Goal: Task Accomplishment & Management: Complete application form

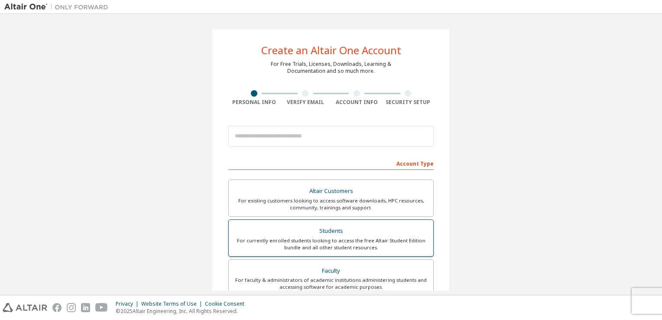
click at [322, 235] on div "Students" at bounding box center [331, 231] width 194 height 12
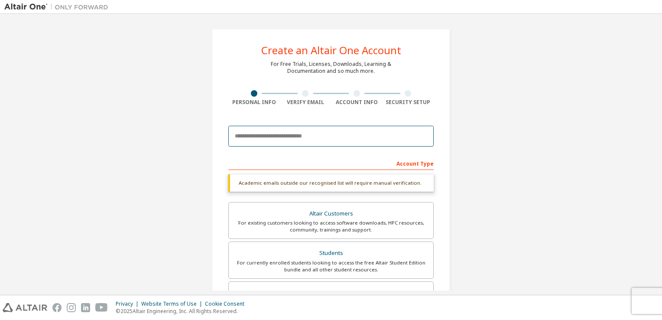
click at [322, 138] on input "email" at bounding box center [330, 136] width 205 height 21
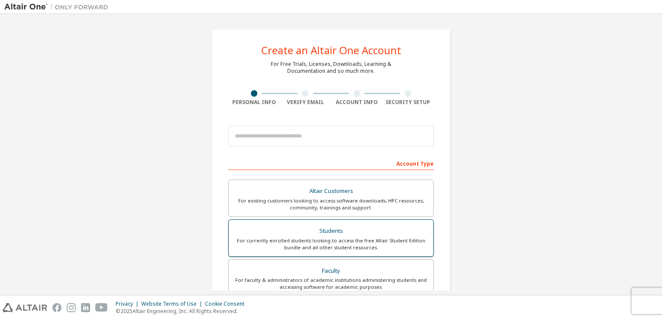
click at [322, 233] on div "Students" at bounding box center [331, 231] width 194 height 12
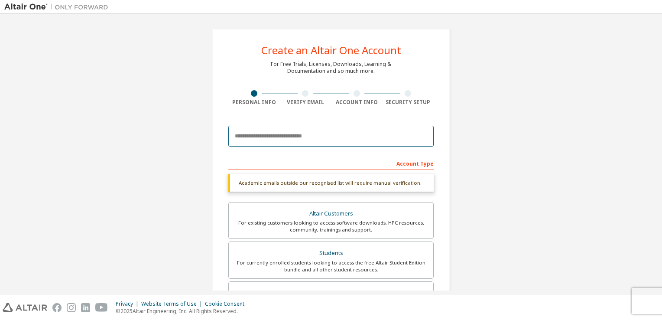
click at [305, 137] on input "email" at bounding box center [330, 136] width 205 height 21
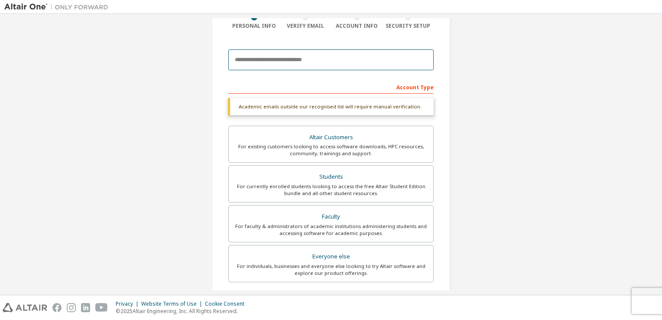
scroll to position [207, 0]
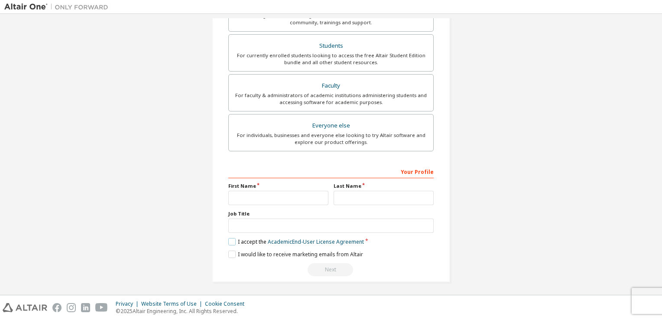
click at [234, 240] on label "I accept the Academic End-User License Agreement" at bounding box center [296, 241] width 136 height 7
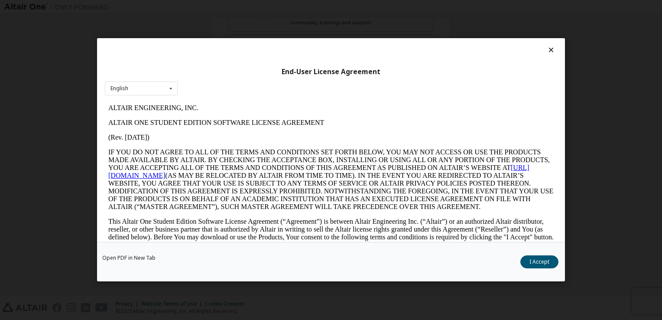
scroll to position [0, 0]
click at [539, 264] on button "I Accept" at bounding box center [539, 262] width 38 height 13
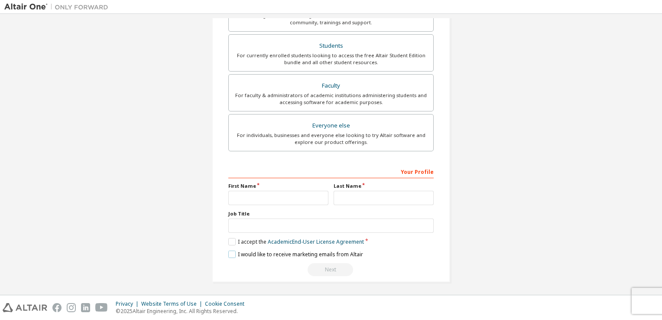
click at [237, 250] on label "I would like to receive marketing emails from Altair" at bounding box center [295, 253] width 135 height 7
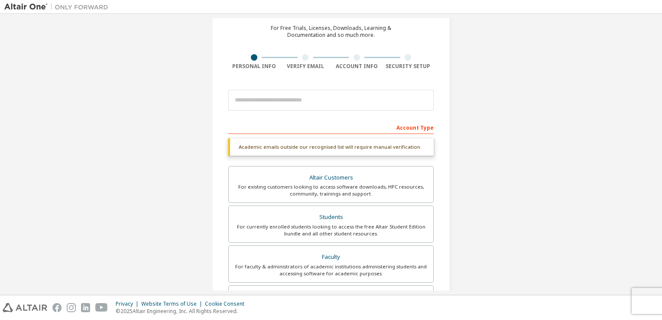
scroll to position [34, 0]
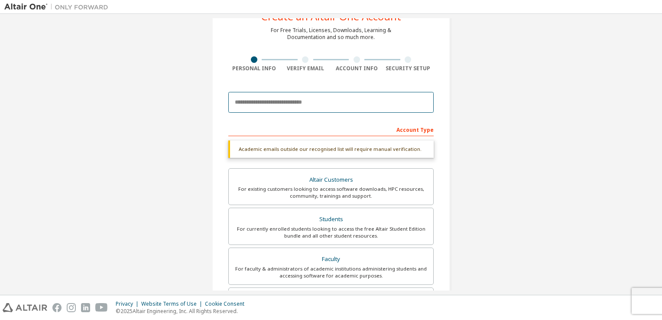
click at [331, 109] on input "email" at bounding box center [330, 102] width 205 height 21
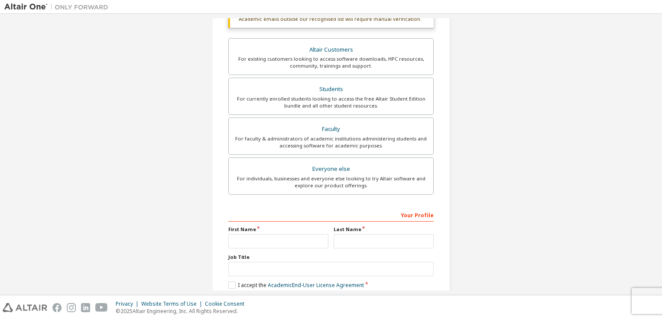
scroll to position [0, 0]
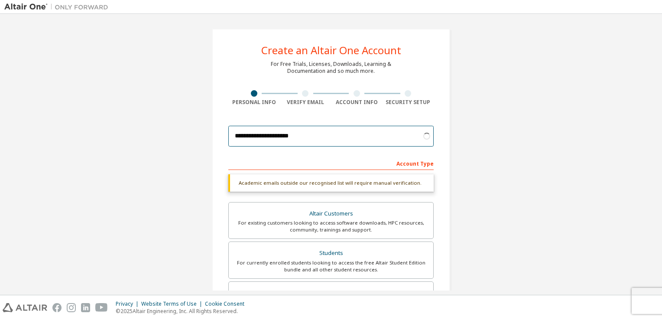
type input "**********"
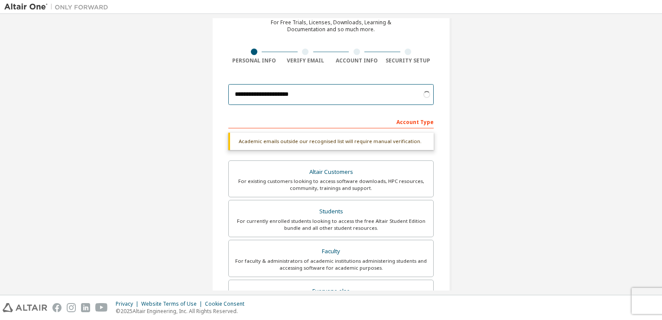
scroll to position [43, 0]
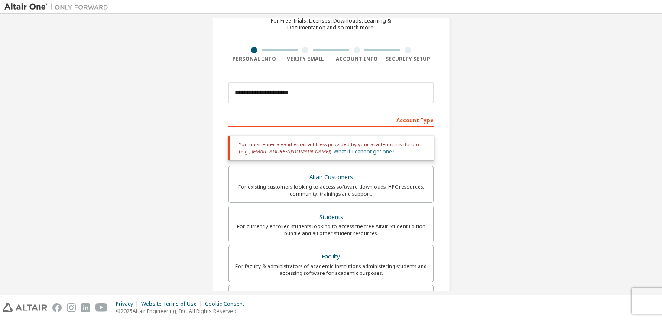
click at [341, 150] on link "What if I cannot get one?" at bounding box center [364, 151] width 61 height 7
